Goal: Task Accomplishment & Management: Manage account settings

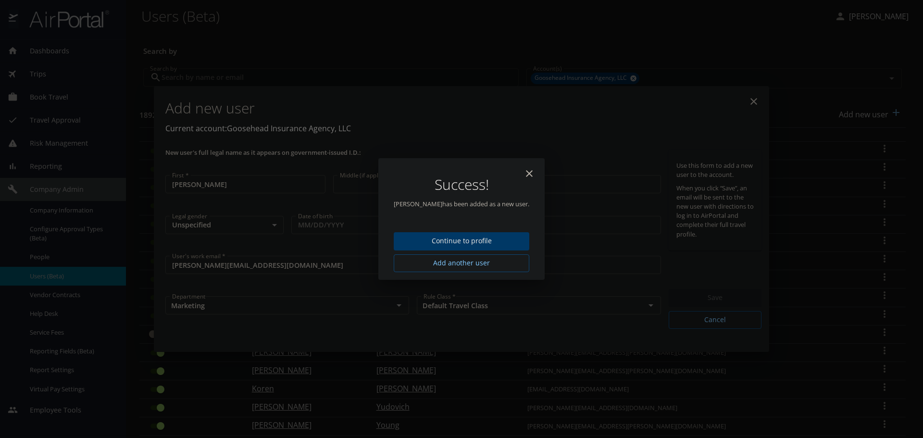
select select "US"
click at [529, 172] on icon "close" at bounding box center [529, 174] width 12 height 12
type input "[DATE]"
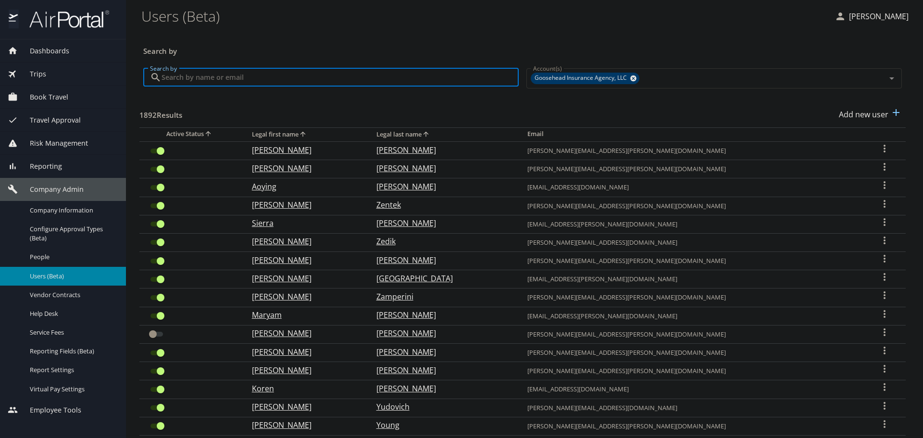
click at [409, 78] on input "Search by" at bounding box center [340, 77] width 357 height 18
paste input "[EMAIL_ADDRESS][PERSON_NAME][DOMAIN_NAME]"
type input "[EMAIL_ADDRESS][PERSON_NAME][DOMAIN_NAME]"
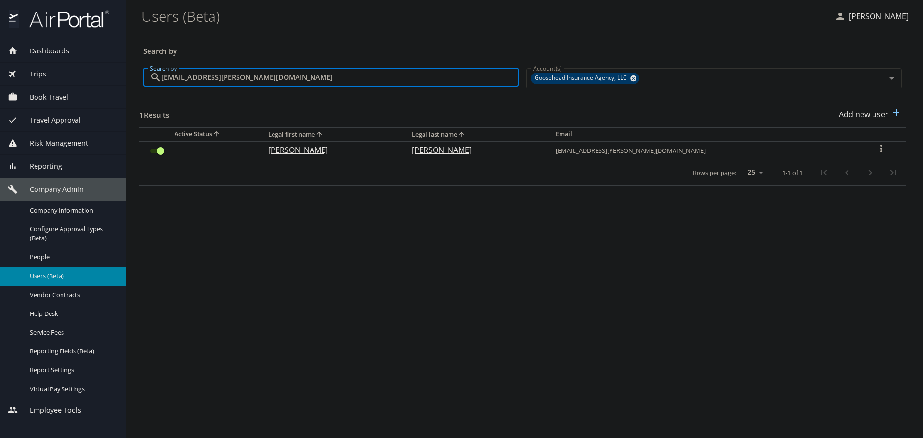
click at [161, 149] on input "User Search Table" at bounding box center [160, 151] width 35 height 12
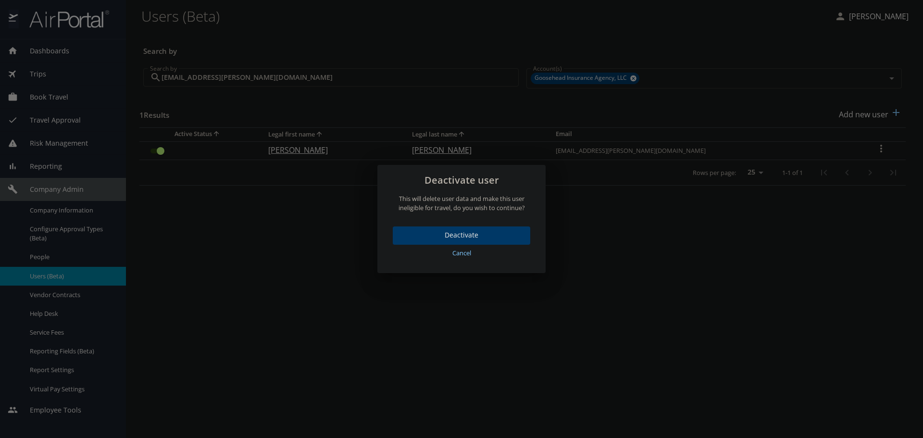
click at [454, 225] on div "Deactivate Cancel" at bounding box center [461, 246] width 168 height 54
click at [455, 228] on button "Deactivate" at bounding box center [461, 235] width 137 height 19
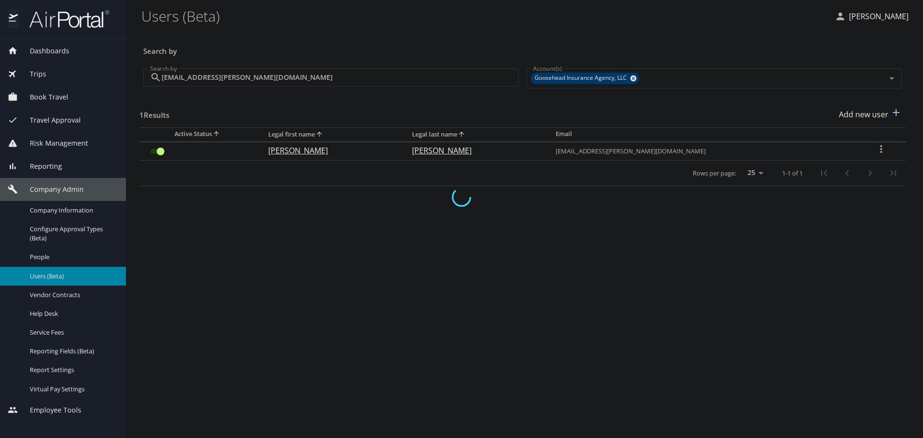
checkbox input "false"
